Goal: Obtain resource: Download file/media

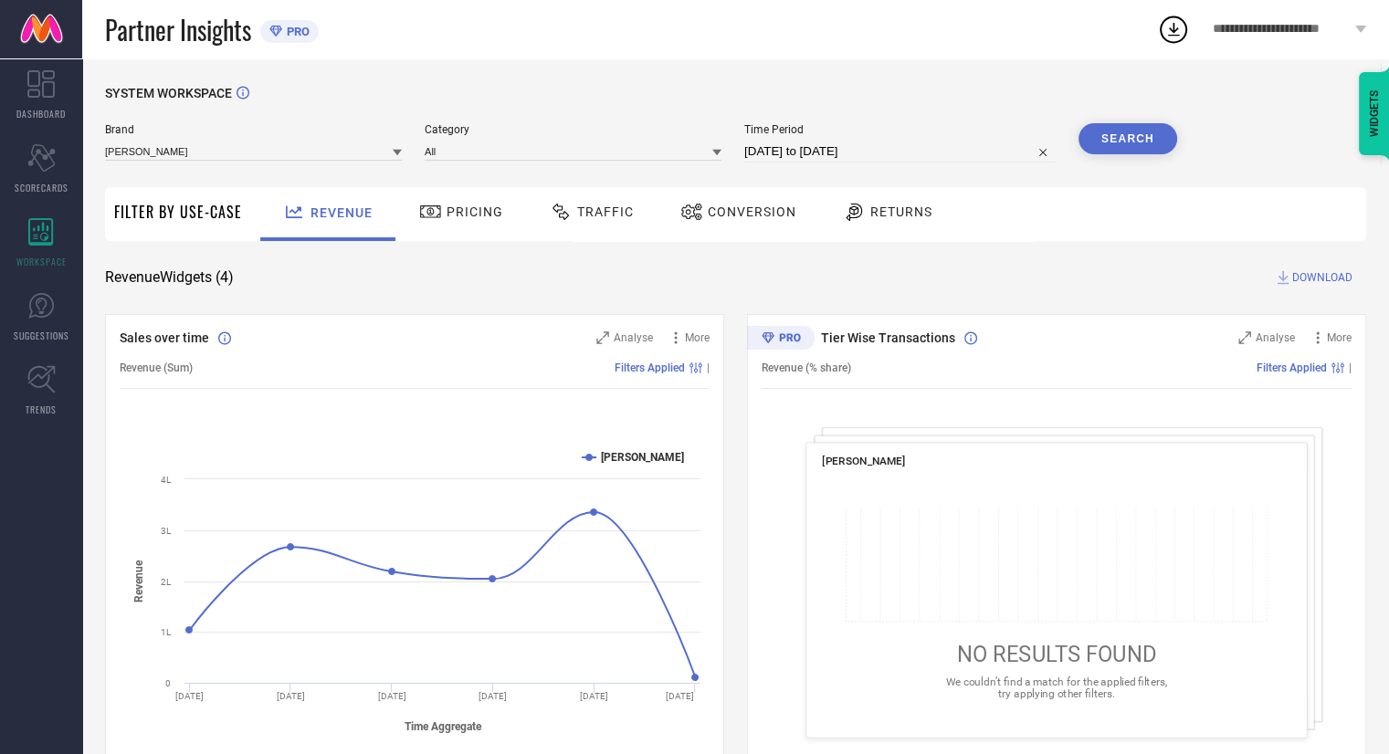
click at [397, 154] on icon at bounding box center [397, 153] width 9 height 6
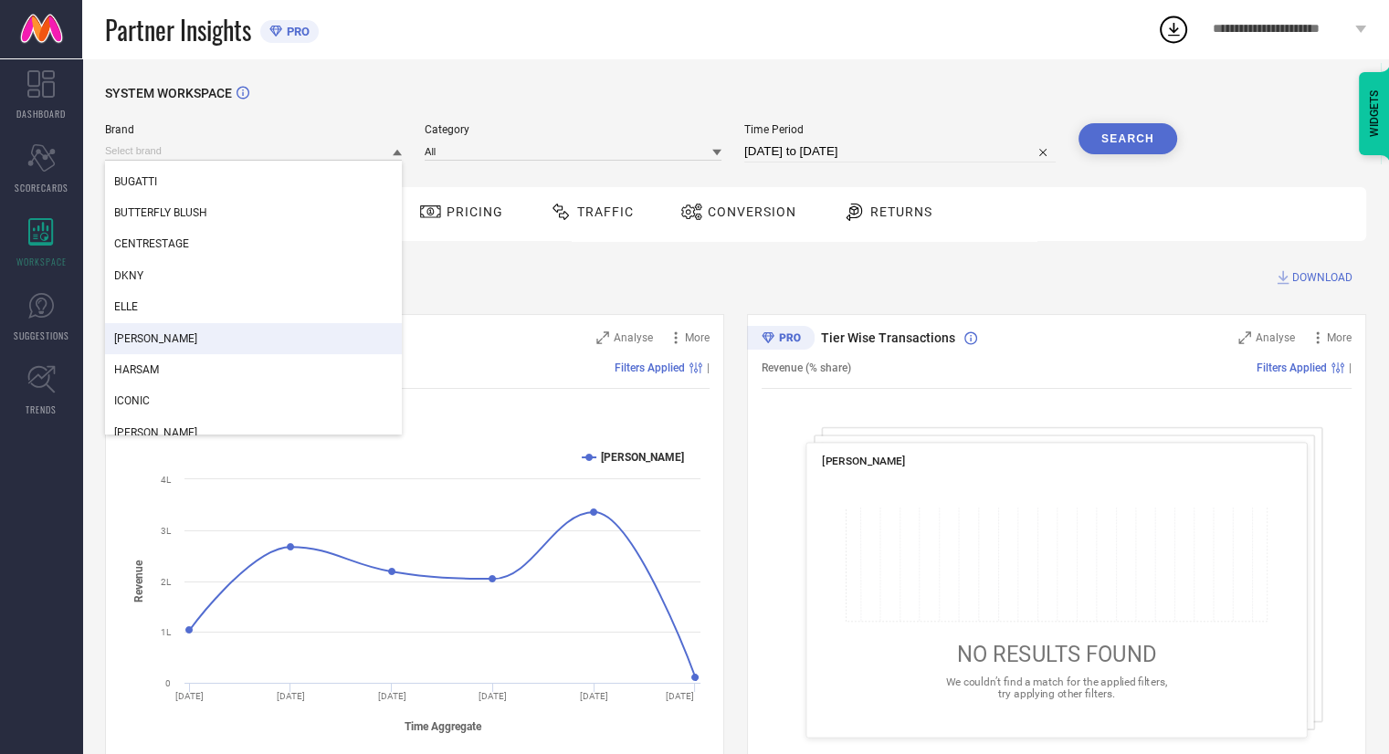
scroll to position [130, 0]
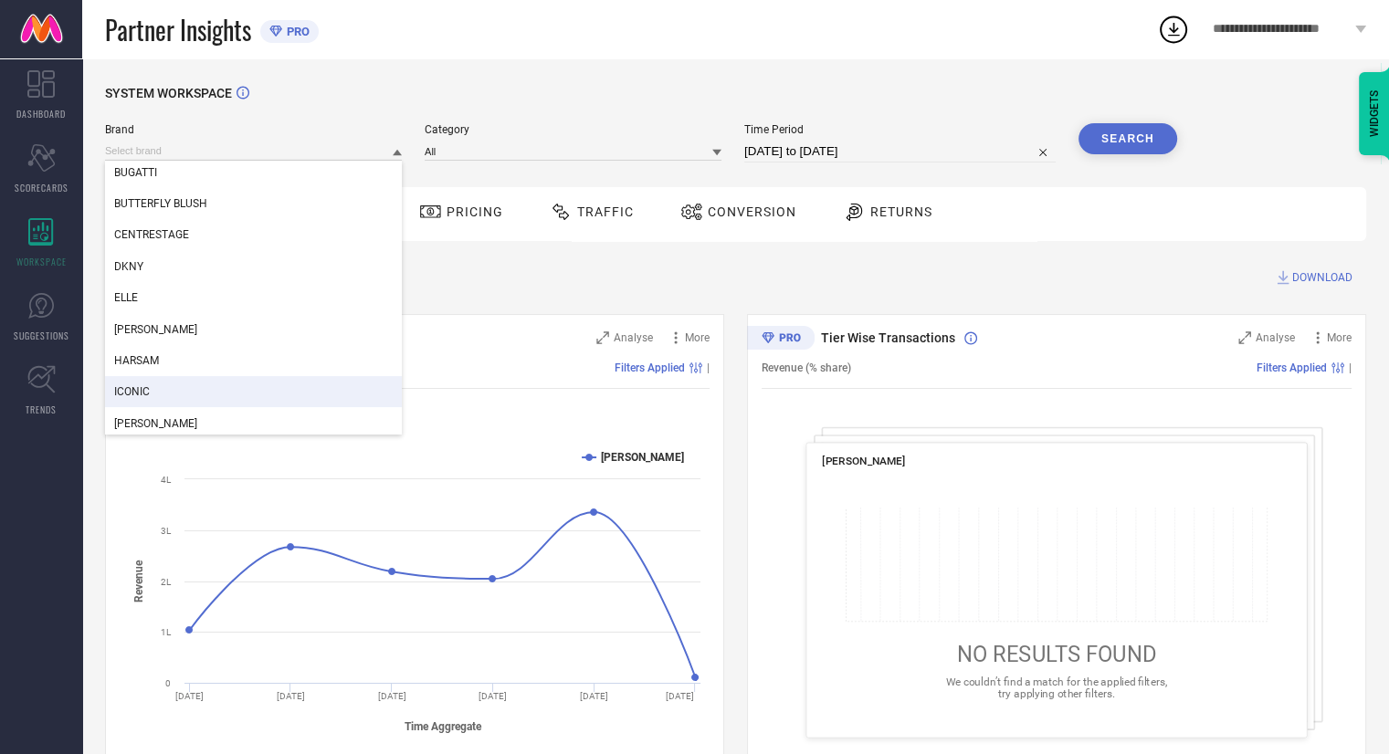
click at [216, 388] on div "ICONIC" at bounding box center [253, 391] width 297 height 31
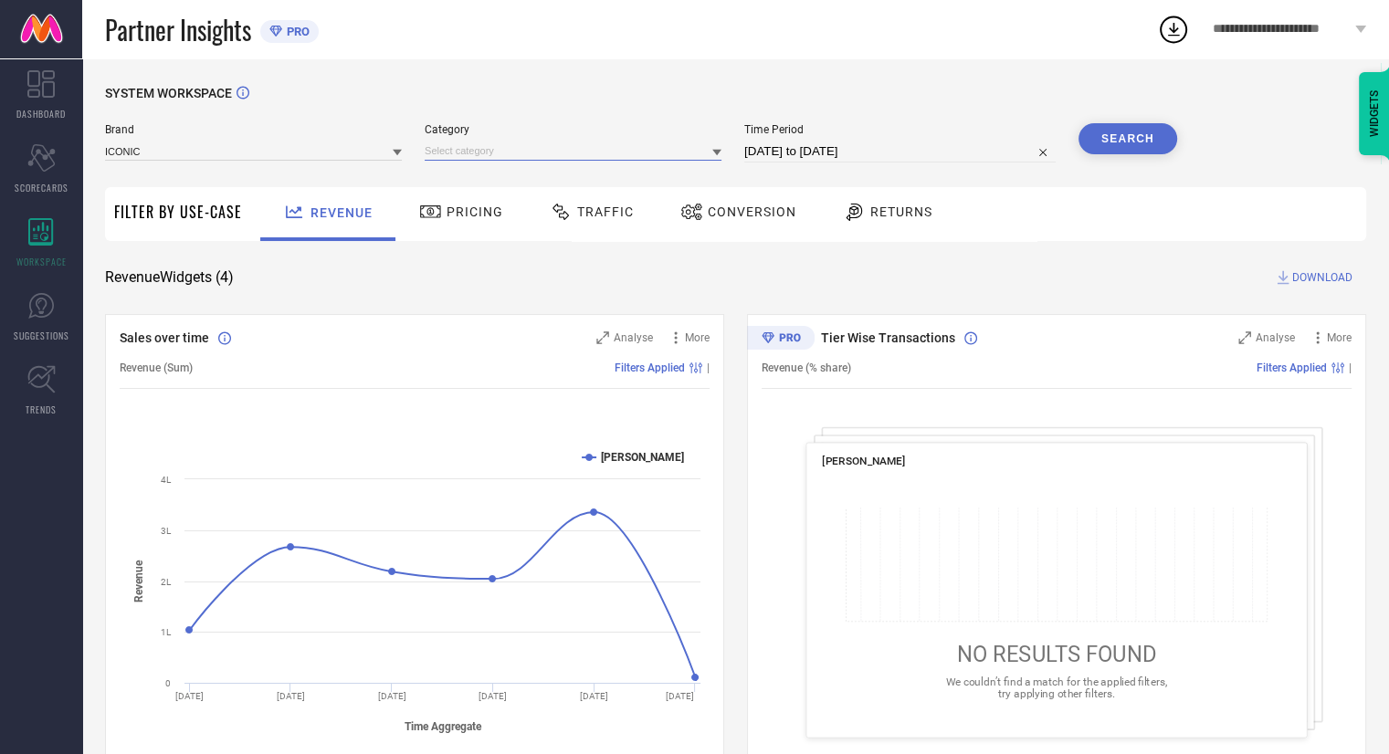
click at [532, 154] on input at bounding box center [573, 151] width 297 height 19
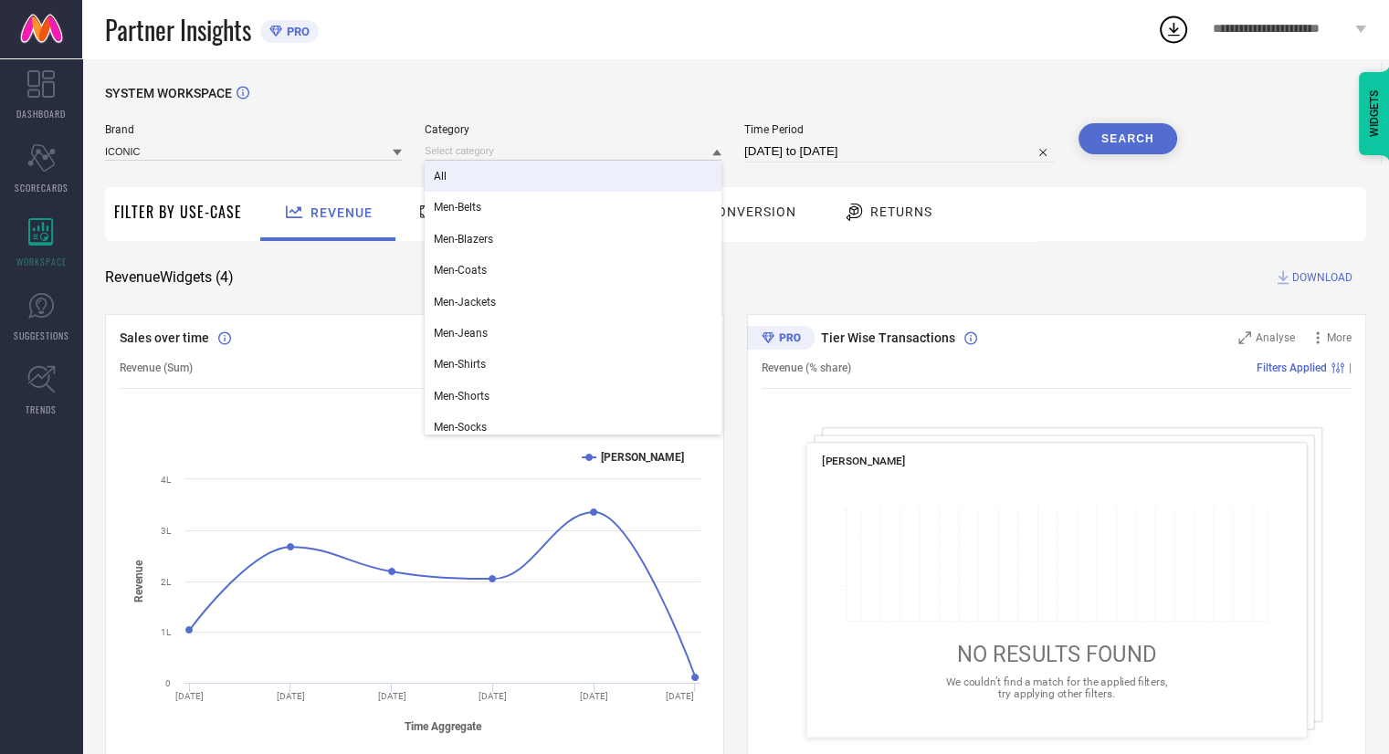
click at [486, 184] on div "All" at bounding box center [573, 176] width 297 height 31
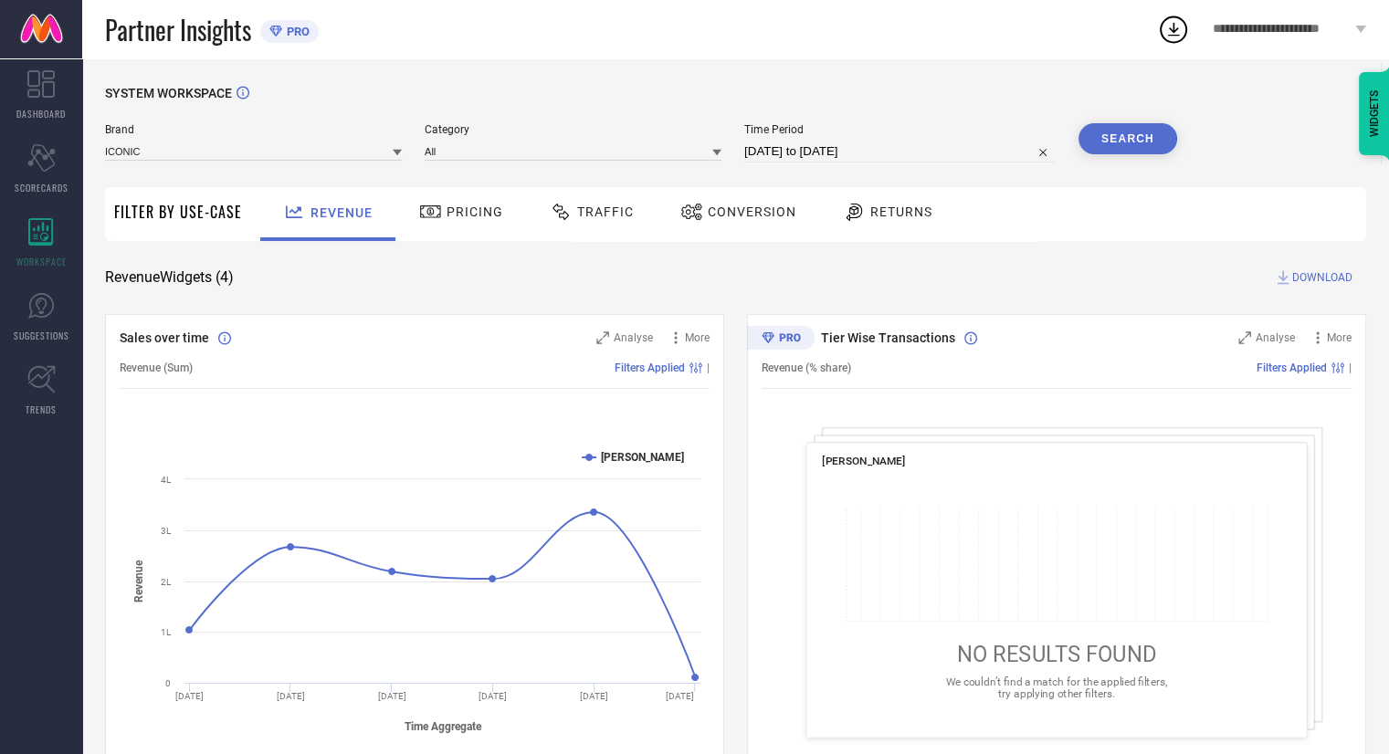
select select "7"
select select "2025"
select select "8"
select select "2025"
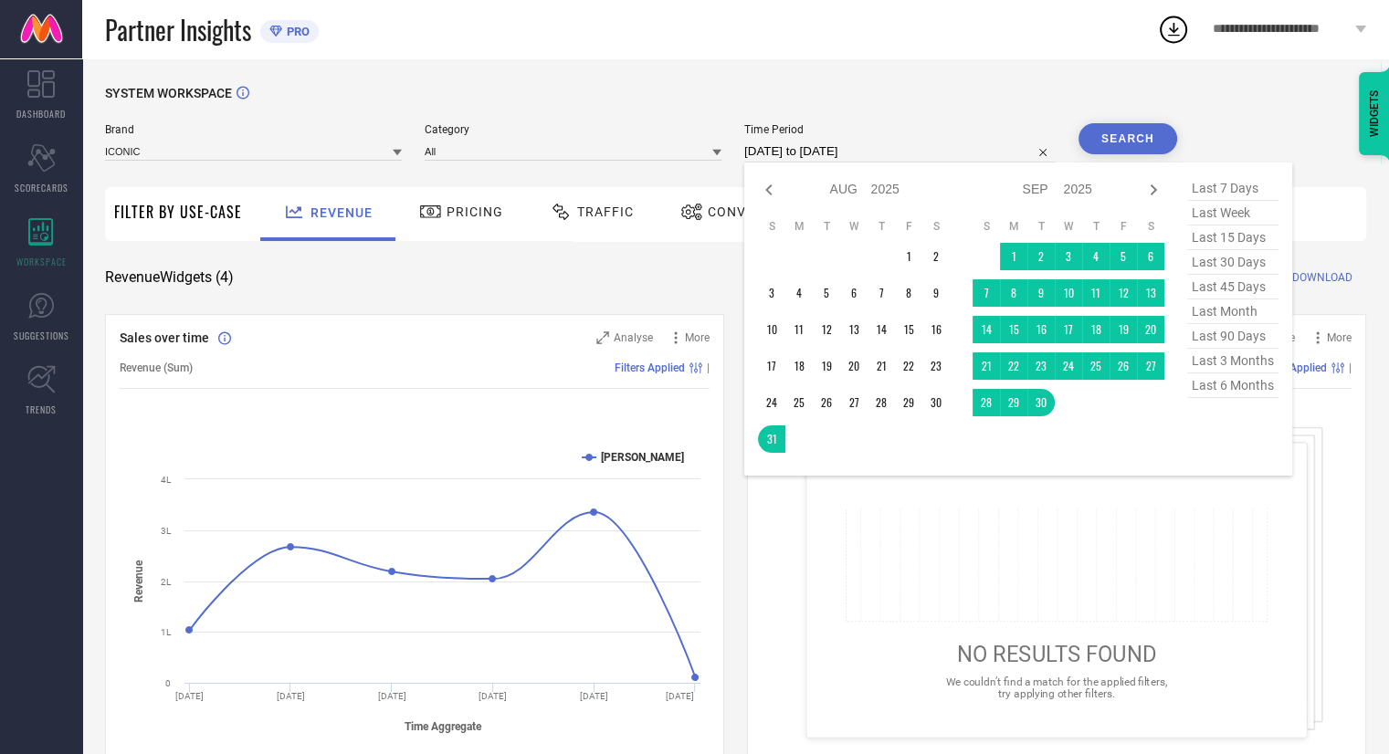
click at [896, 153] on input "[DATE] to [DATE]" at bounding box center [899, 152] width 311 height 22
type input "After [DATE]"
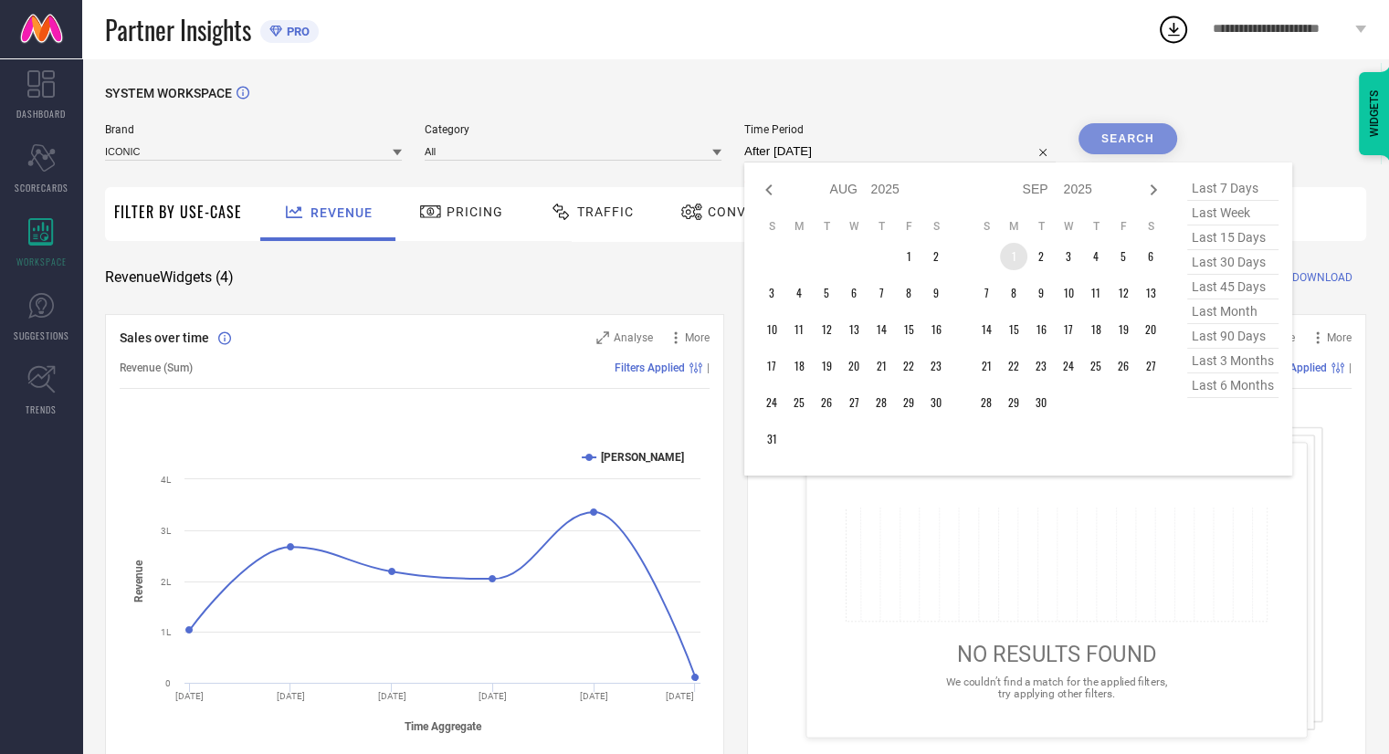
click at [1011, 253] on td "1" at bounding box center [1013, 256] width 27 height 27
click at [1157, 191] on icon at bounding box center [1154, 189] width 6 height 11
select select "8"
select select "2025"
select select "9"
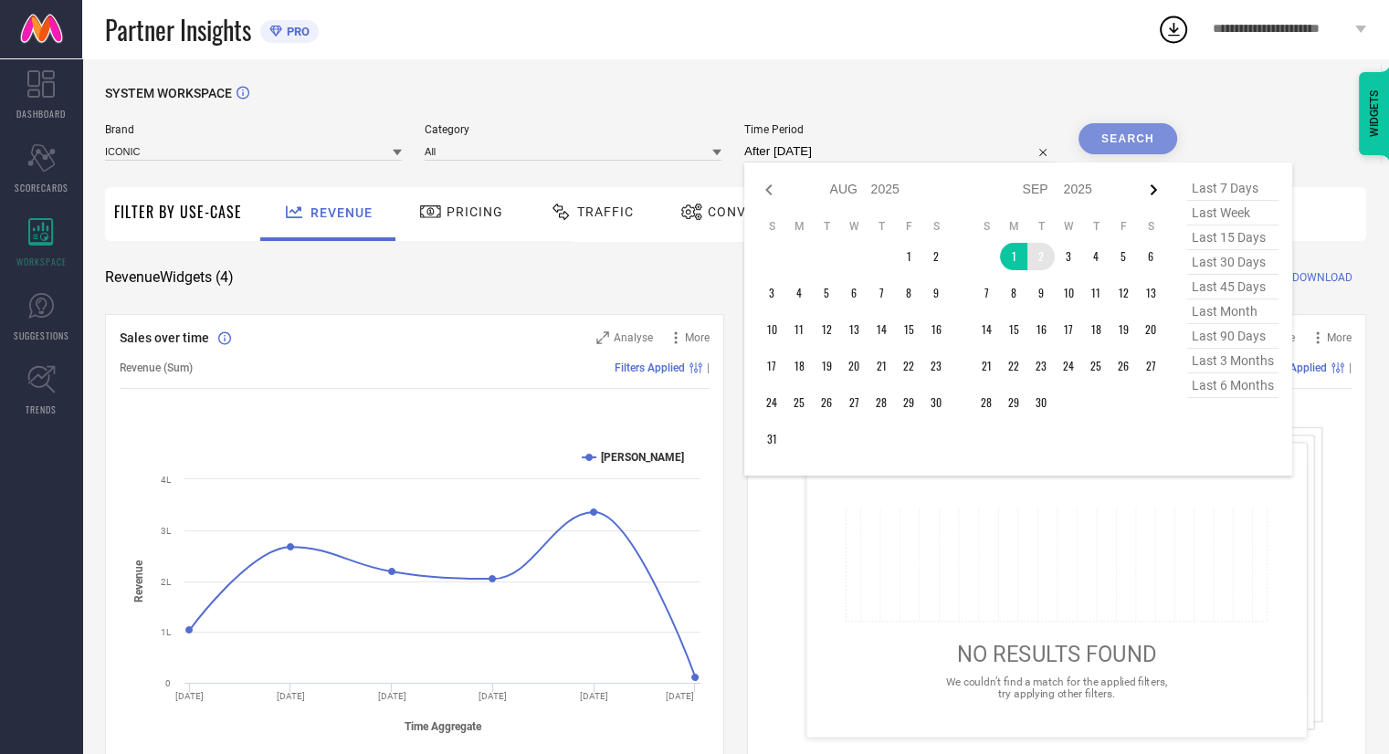
select select "2025"
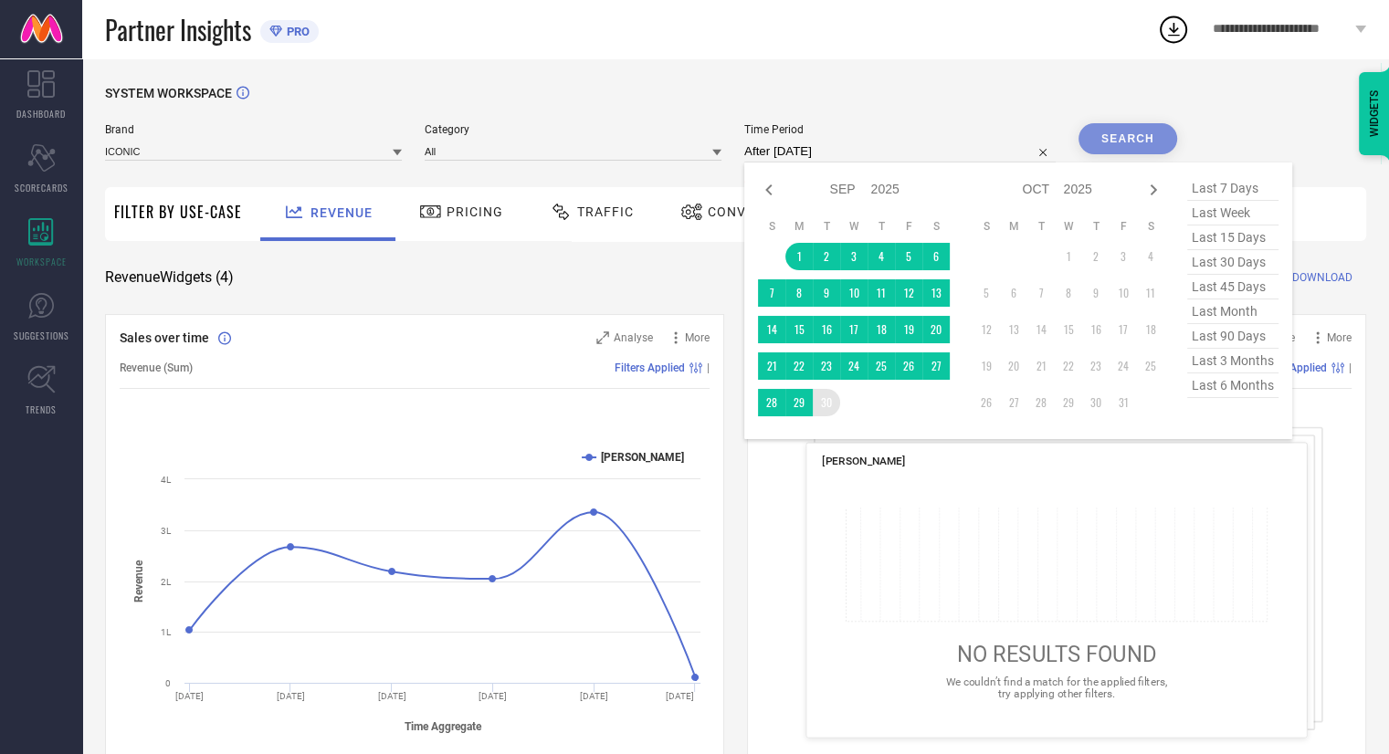
type input "[DATE] to [DATE]"
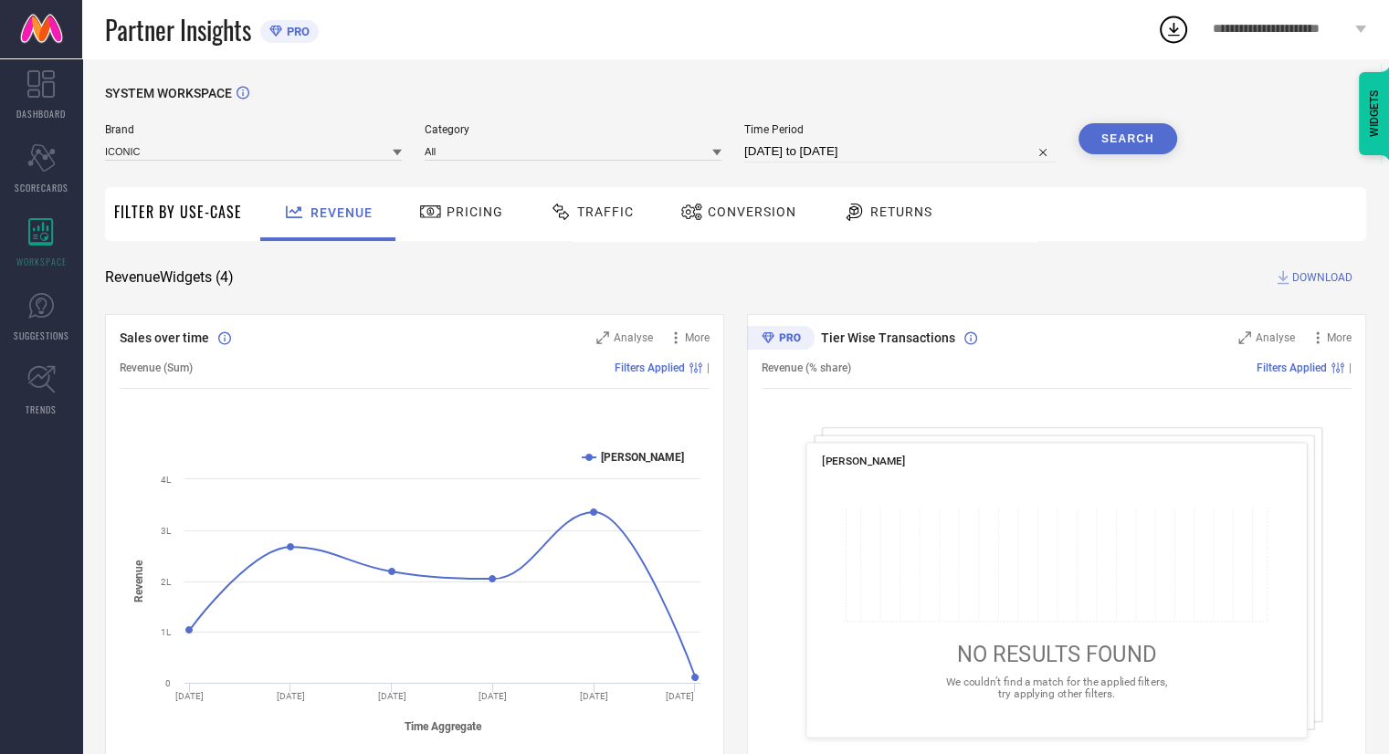
click at [1136, 145] on button "Search" at bounding box center [1128, 138] width 99 height 31
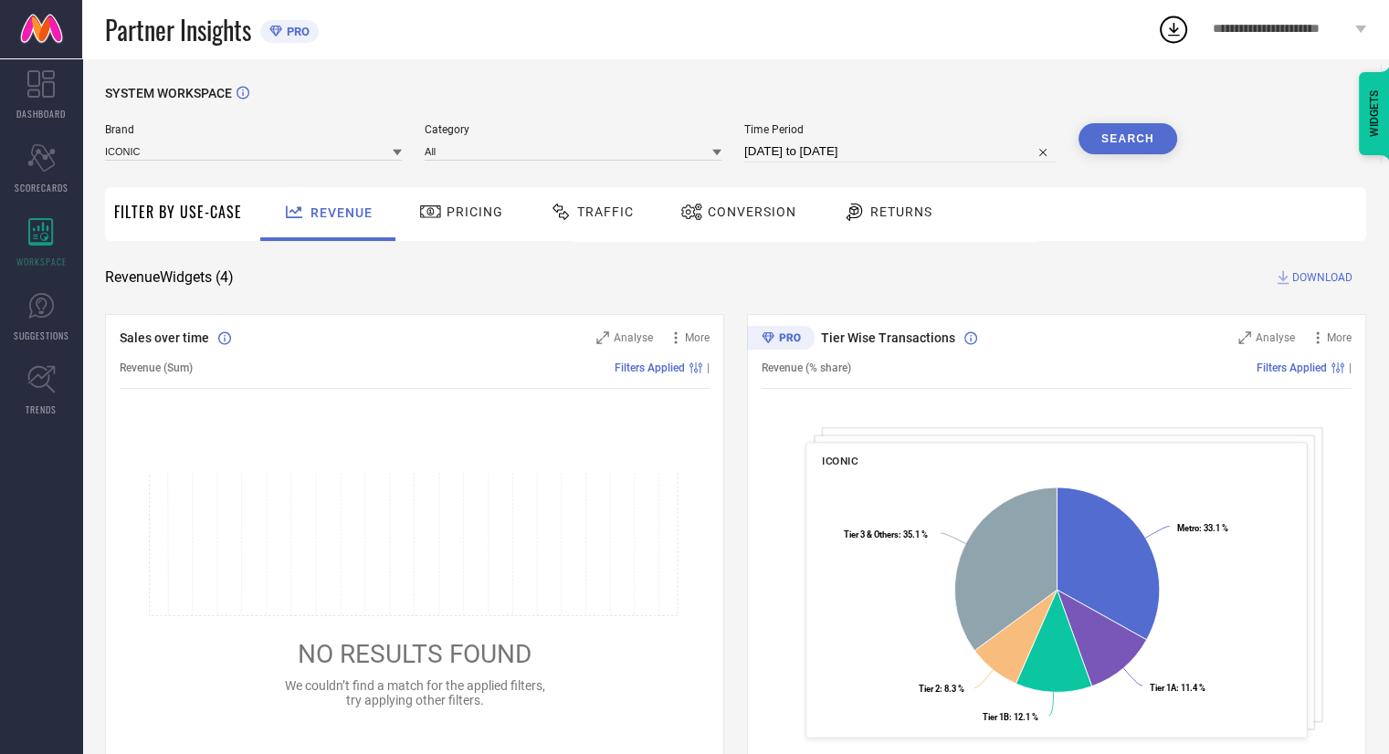
click at [598, 206] on span "Traffic" at bounding box center [605, 212] width 57 height 15
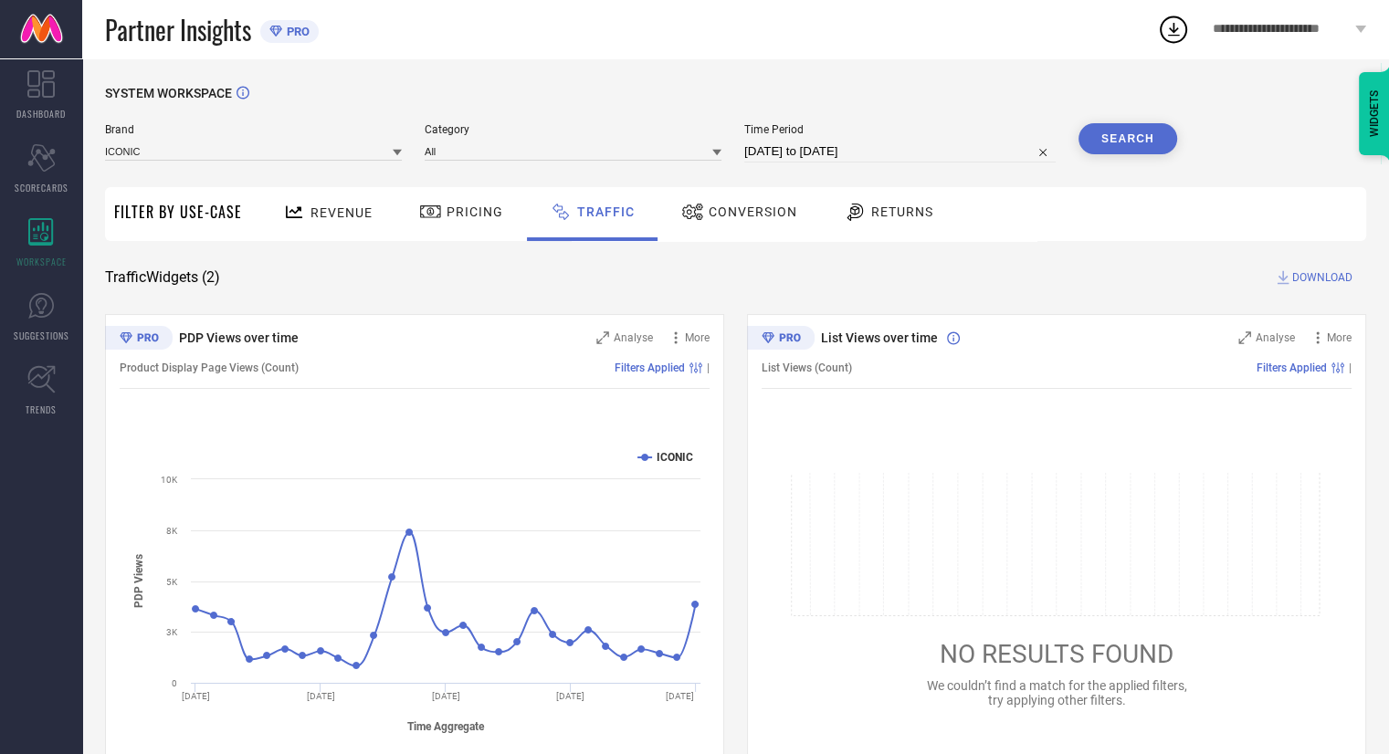
click at [1310, 274] on span "DOWNLOAD" at bounding box center [1322, 278] width 60 height 18
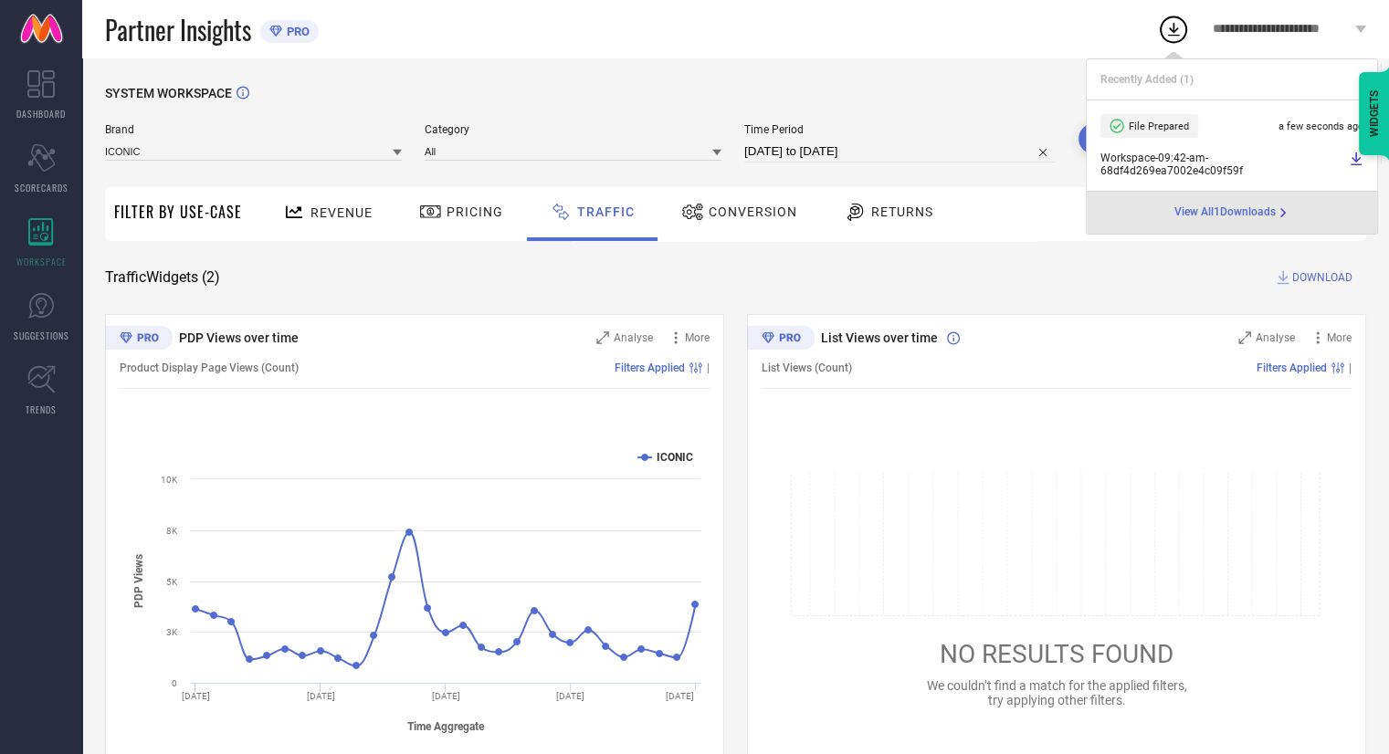
click at [1352, 159] on icon at bounding box center [1356, 159] width 15 height 15
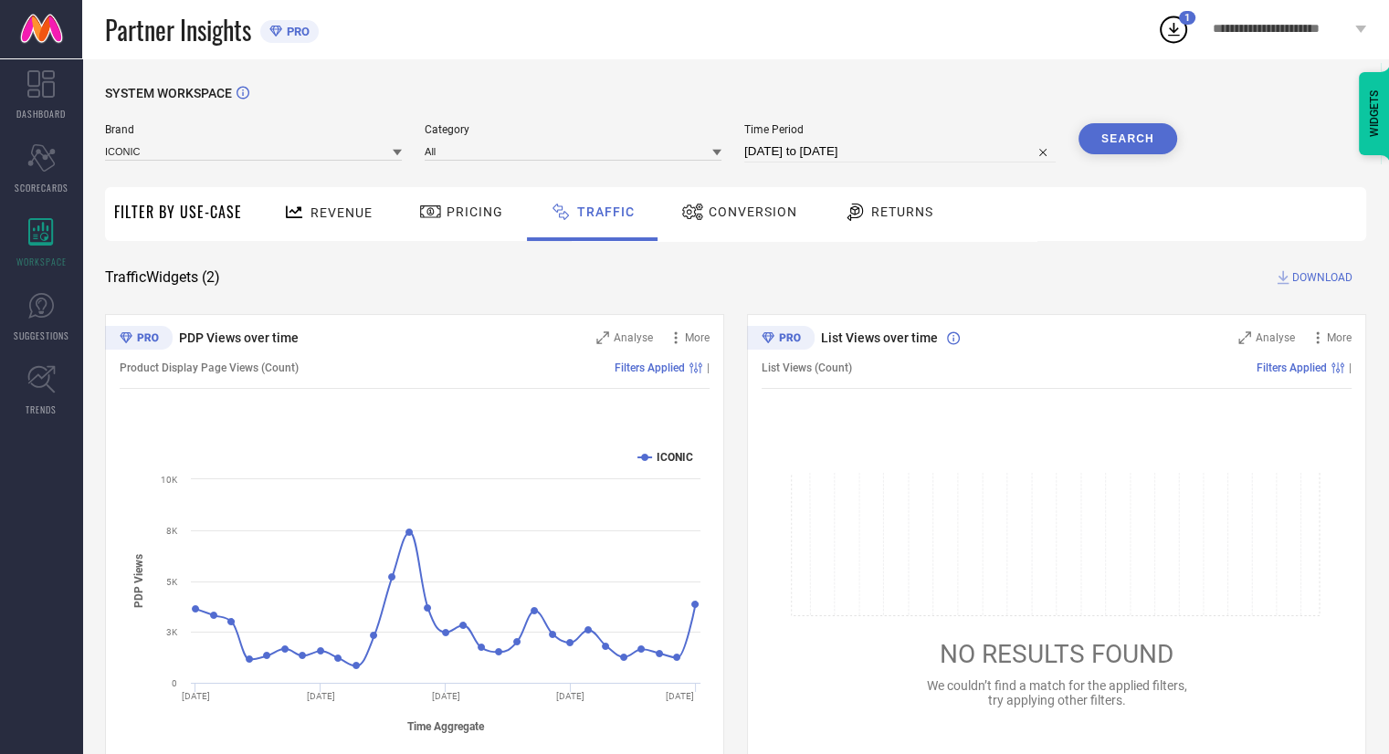
click at [637, 290] on div "SYSTEM WORKSPACE Brand ICONIC Category All Time Period [DATE] to [DATE] Search …" at bounding box center [735, 428] width 1261 height 685
click at [1114, 142] on button "Search" at bounding box center [1128, 138] width 99 height 31
click at [753, 216] on span "Conversion" at bounding box center [753, 212] width 89 height 15
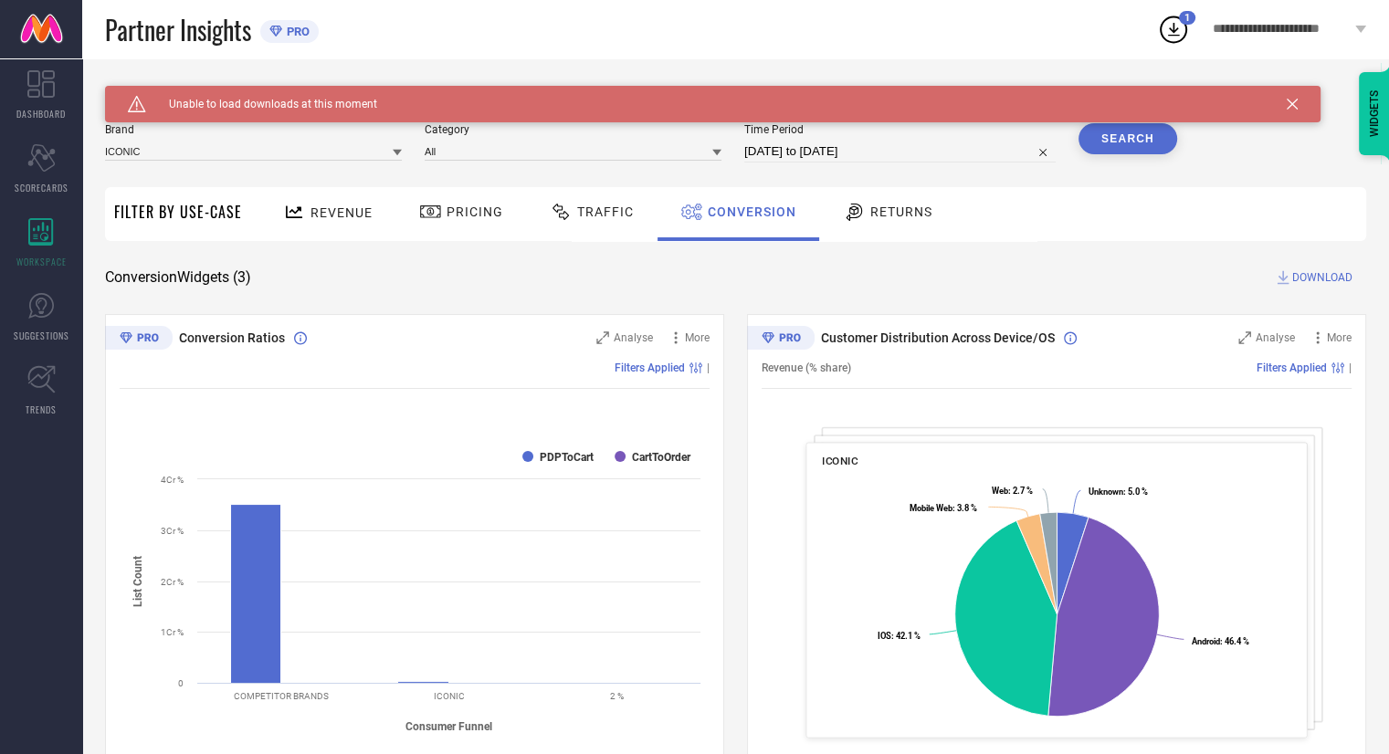
click at [599, 213] on span "Traffic" at bounding box center [605, 212] width 57 height 15
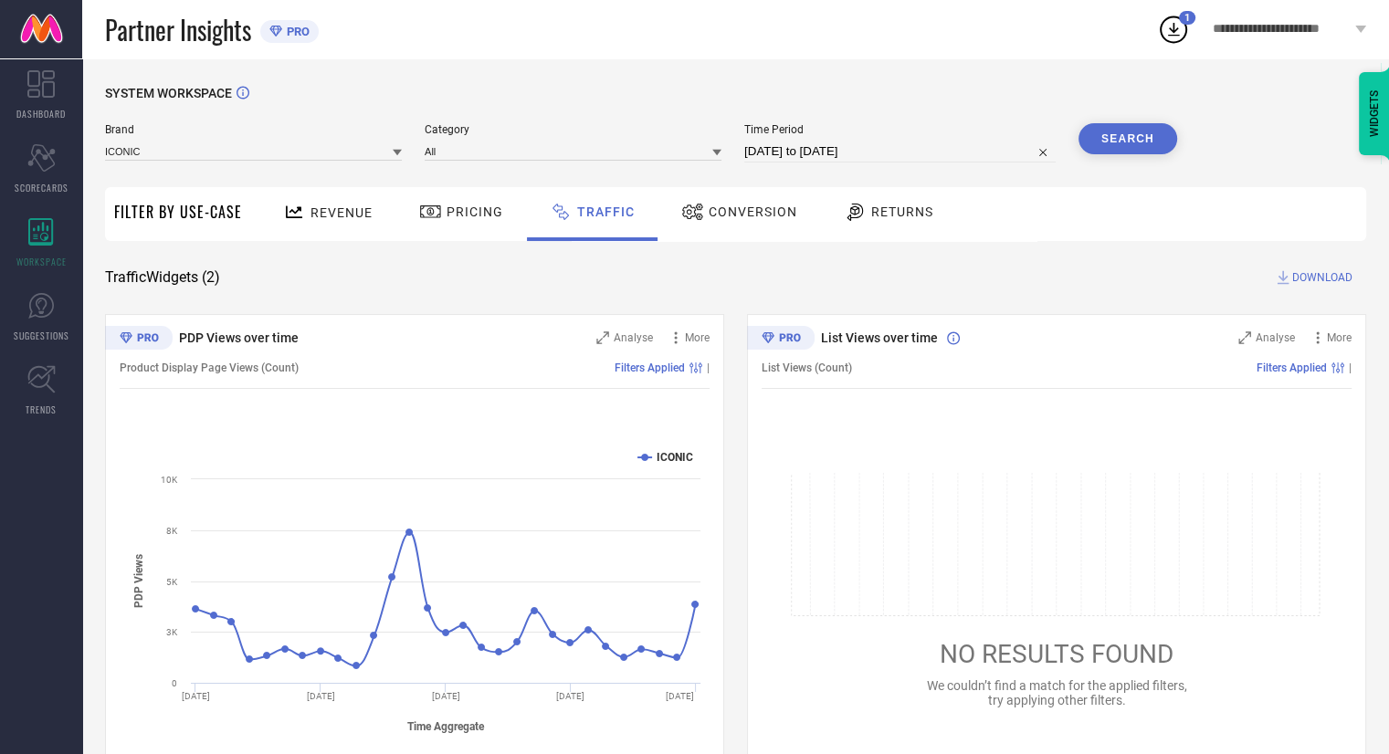
click at [1304, 276] on span "DOWNLOAD" at bounding box center [1322, 278] width 60 height 18
click at [832, 63] on div "SYSTEM WORKSPACE Brand ICONIC Category All Time Period [DATE] to [DATE] Search …" at bounding box center [735, 428] width 1307 height 740
